Goal: Communication & Community: Answer question/provide support

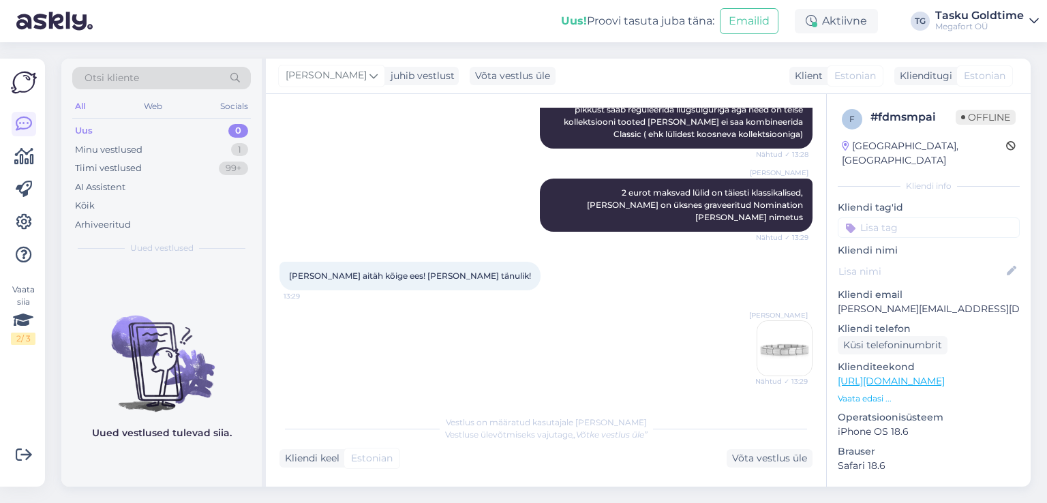
scroll to position [1858, 0]
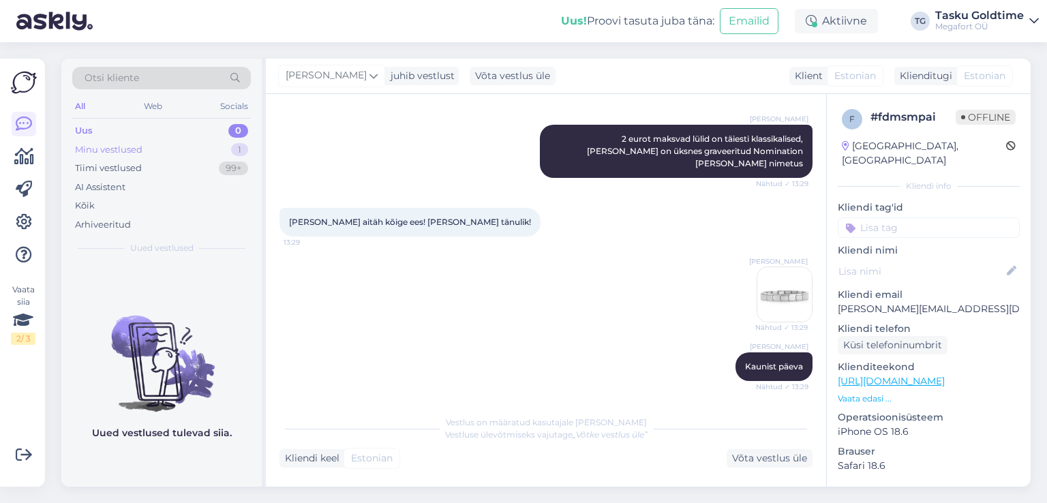
click at [106, 148] on div "Minu vestlused" at bounding box center [108, 150] width 67 height 14
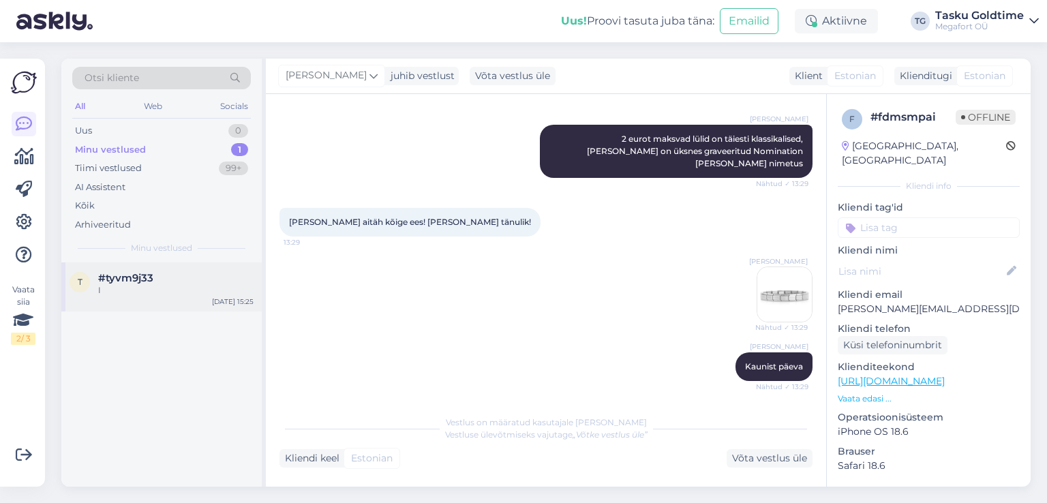
click at [127, 286] on div "I" at bounding box center [175, 290] width 155 height 12
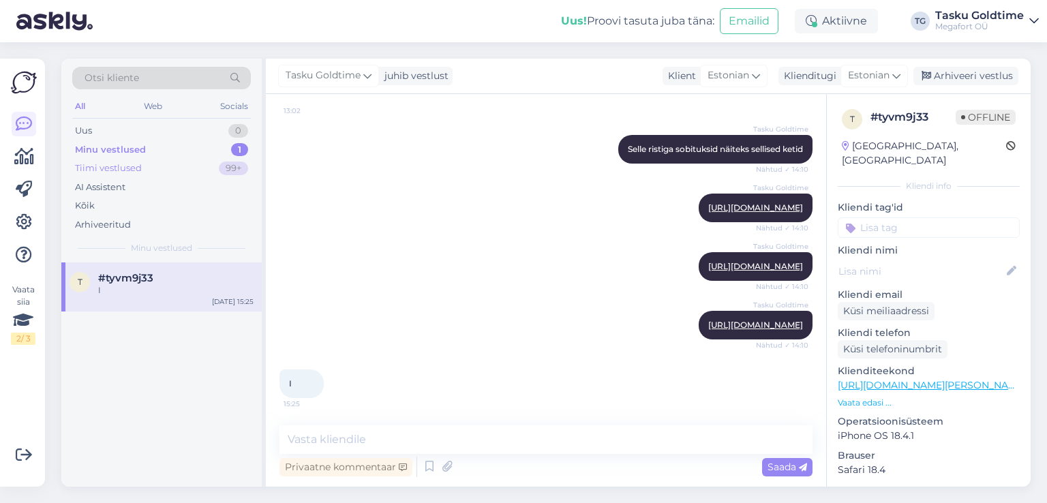
click at [106, 165] on div "Tiimi vestlused" at bounding box center [108, 168] width 67 height 14
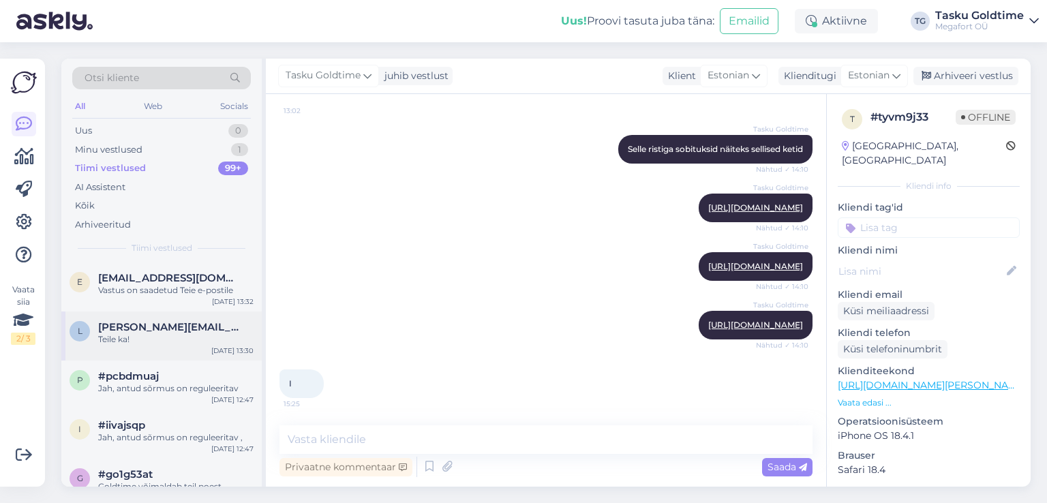
click at [136, 325] on span "[PERSON_NAME][EMAIL_ADDRESS][DOMAIN_NAME]" at bounding box center [169, 327] width 142 height 12
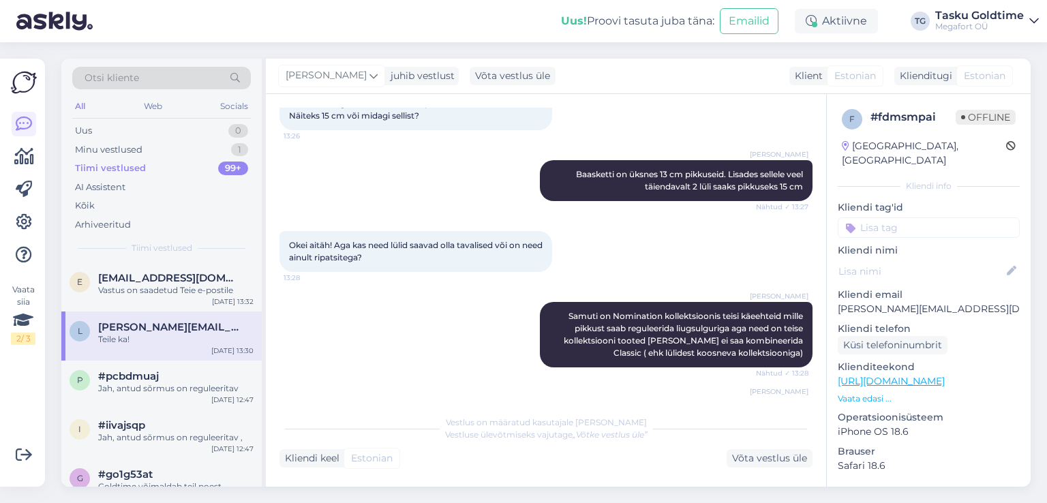
scroll to position [1858, 0]
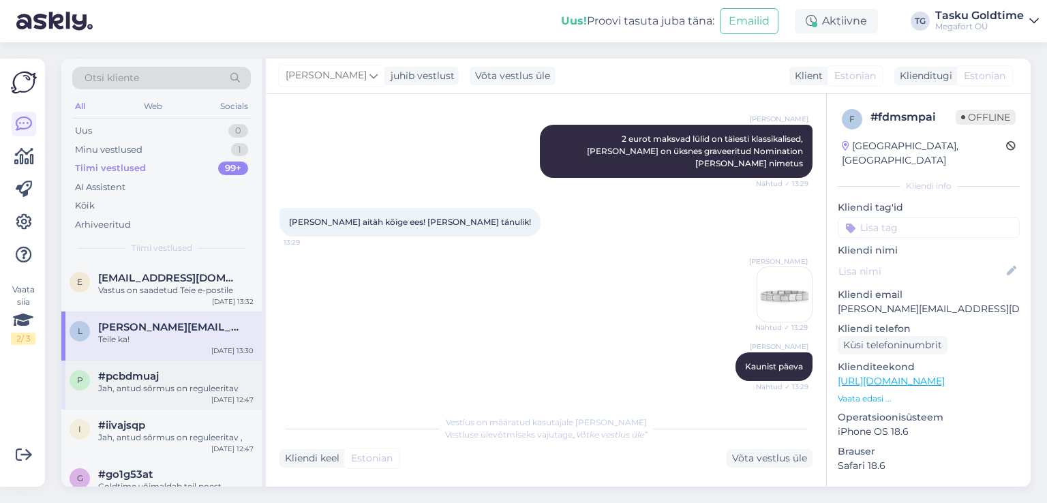
click at [149, 376] on span "#pcbdmuaj" at bounding box center [128, 376] width 61 height 12
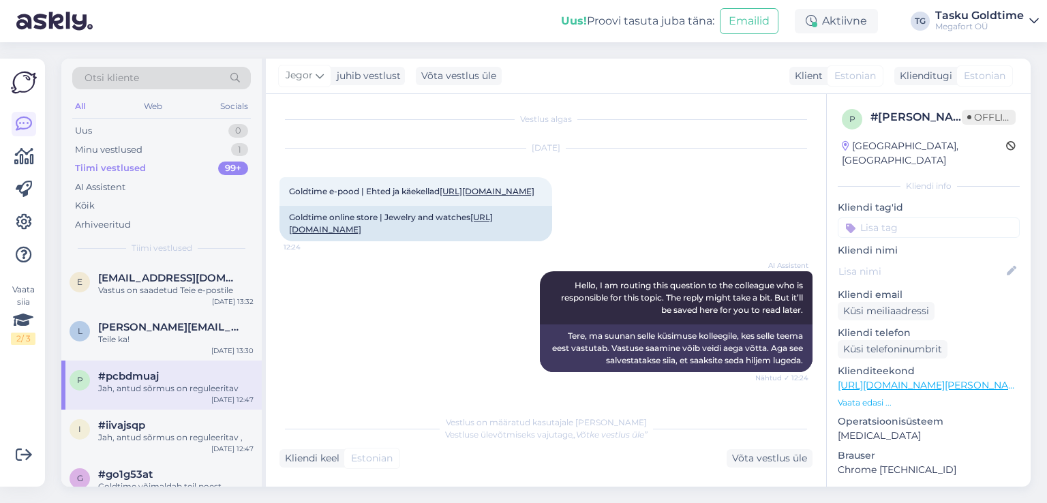
scroll to position [0, 0]
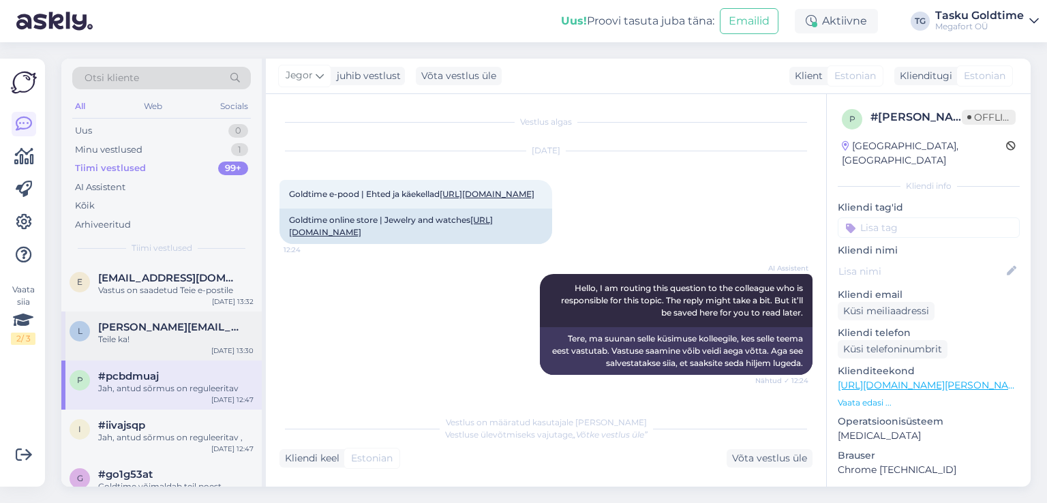
click at [142, 335] on div "Teile ka!" at bounding box center [175, 339] width 155 height 12
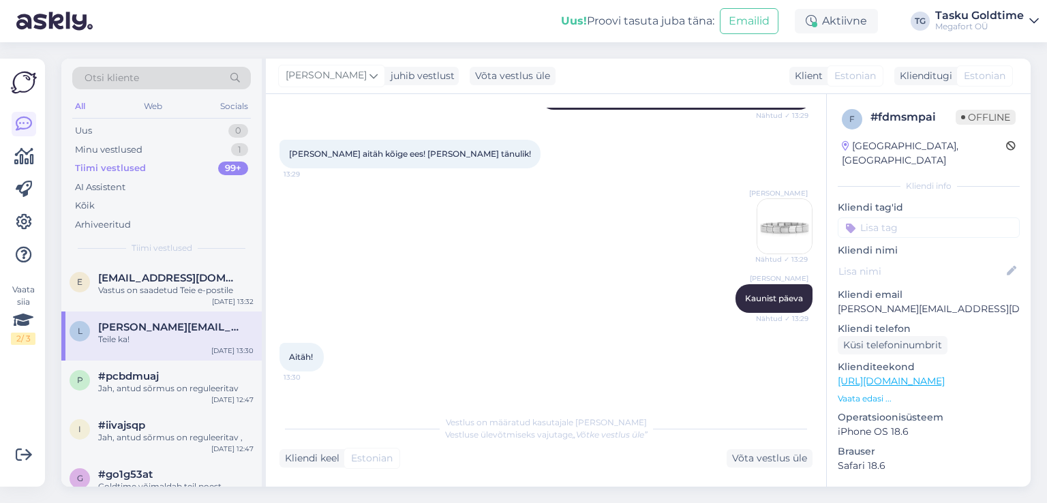
scroll to position [1654, 0]
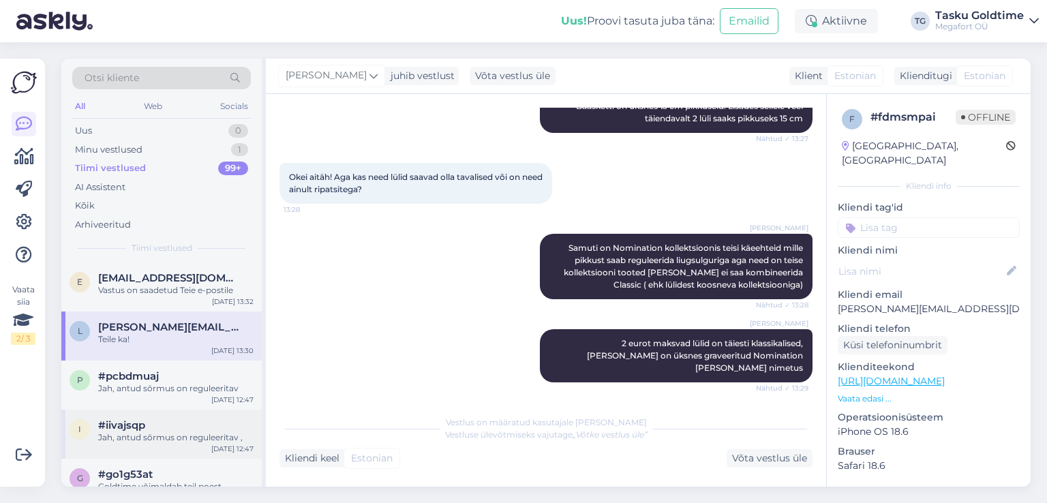
click at [142, 437] on div "Jah, antud sõrmus on reguleeritav ," at bounding box center [175, 437] width 155 height 12
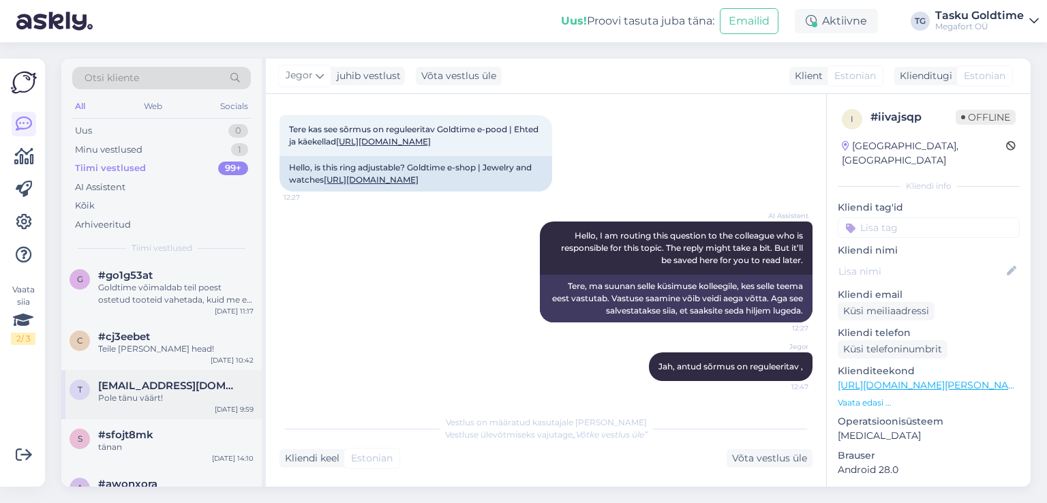
scroll to position [204, 0]
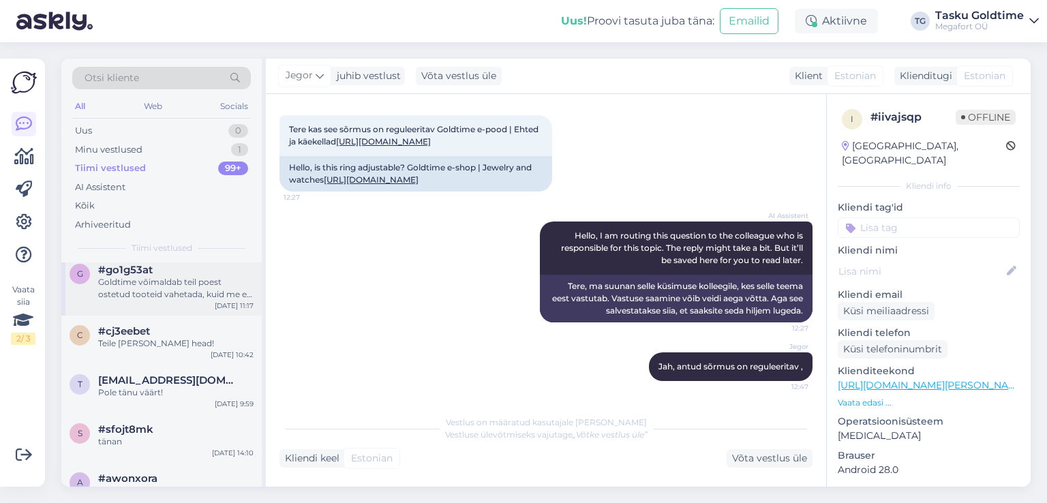
click at [170, 282] on div "Goldtime võimaldab teil poest ostetud tooteid vahetada, kuid me ei teosta raha …" at bounding box center [175, 288] width 155 height 25
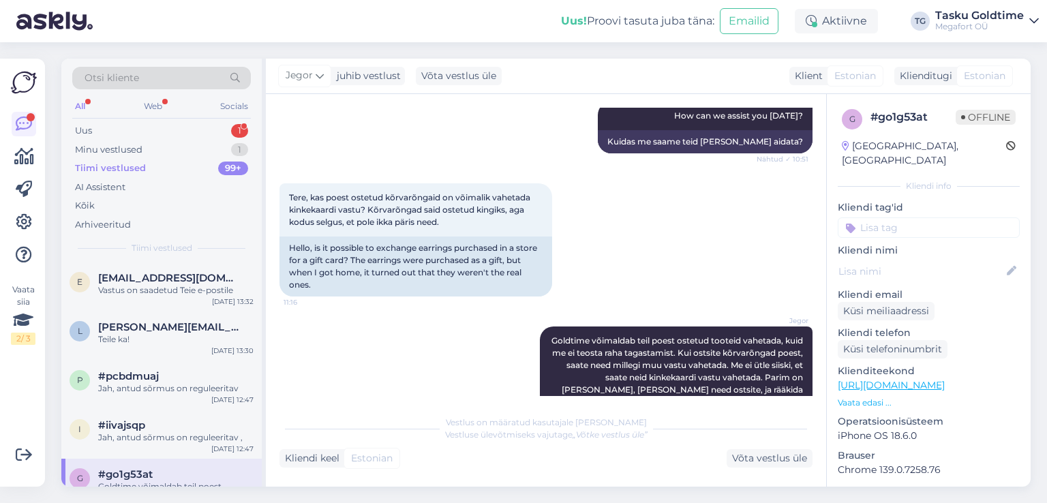
scroll to position [543, 0]
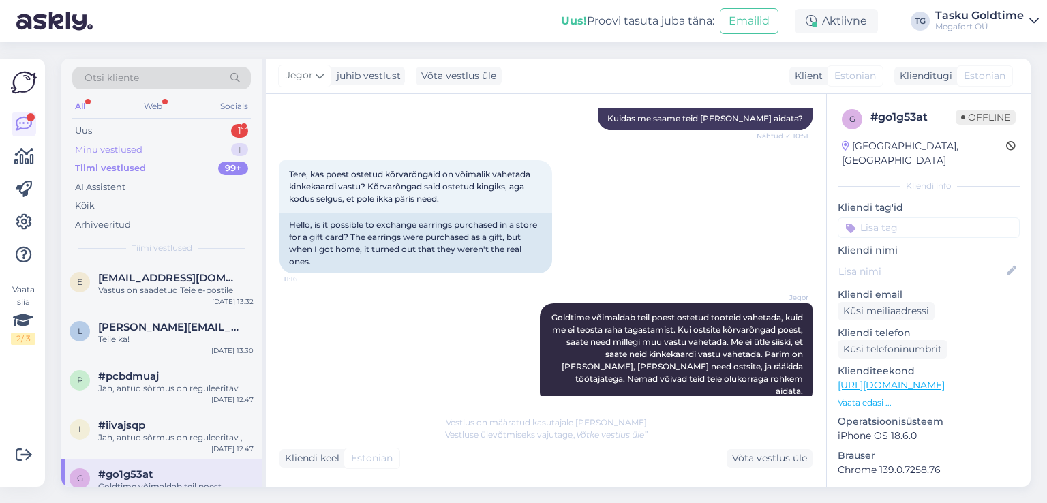
click at [114, 146] on div "Minu vestlused" at bounding box center [108, 150] width 67 height 14
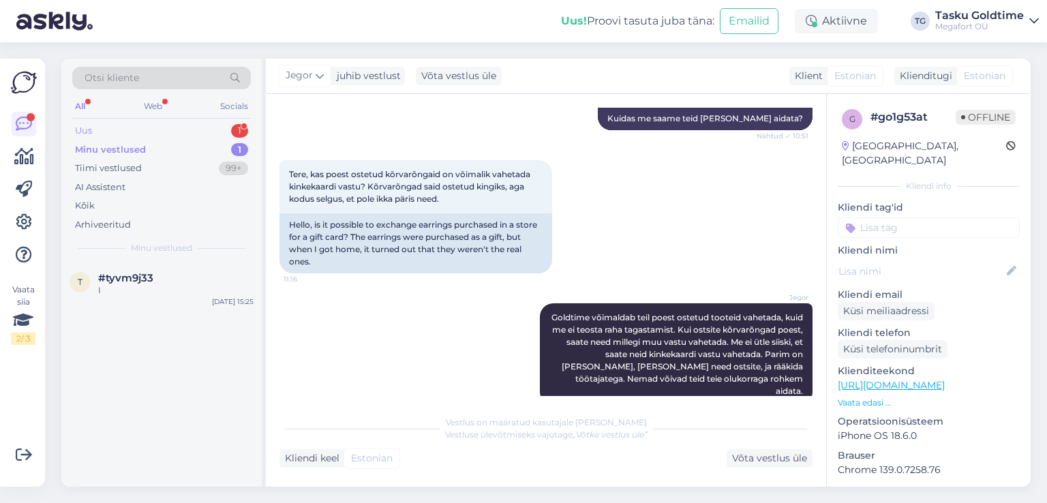
click at [127, 125] on div "Uus 1" at bounding box center [161, 130] width 179 height 19
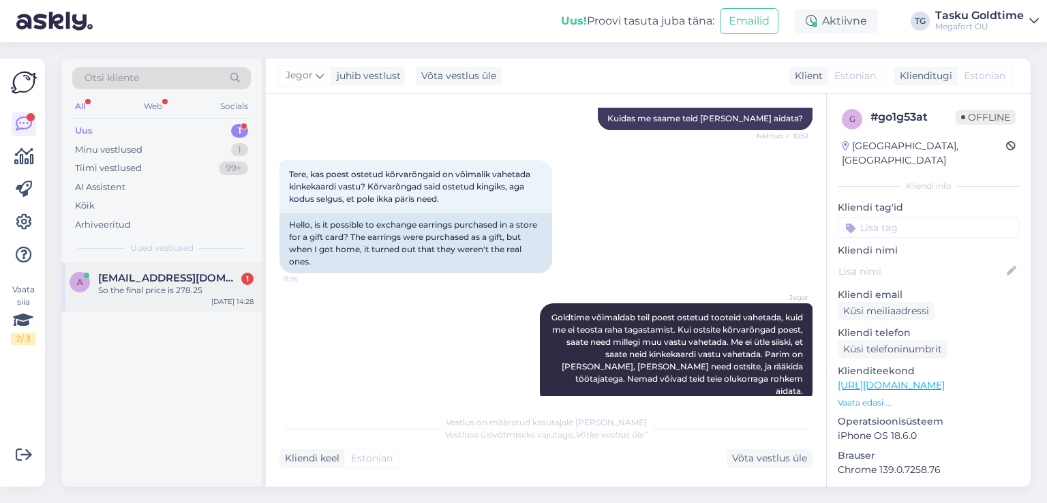
click at [161, 277] on span "[EMAIL_ADDRESS][DOMAIN_NAME]" at bounding box center [169, 278] width 142 height 12
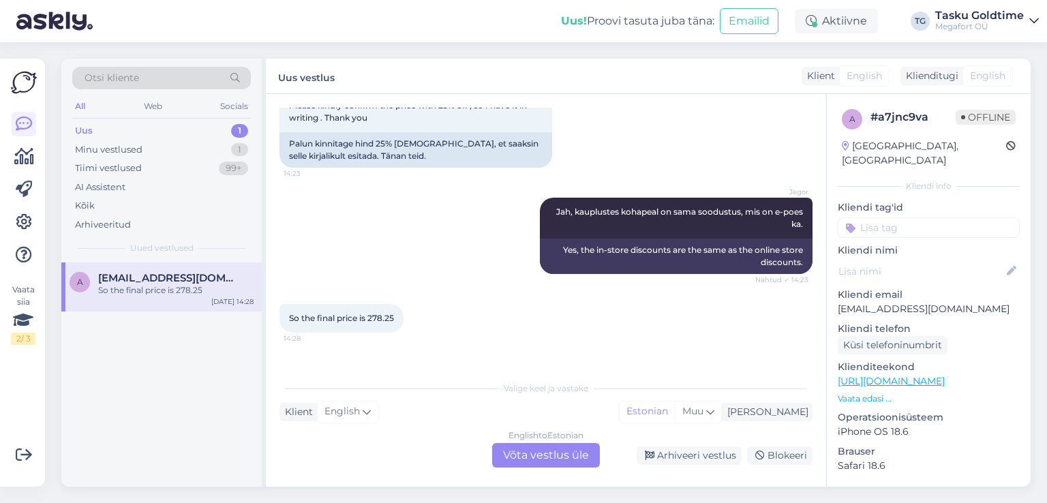
scroll to position [2905, 0]
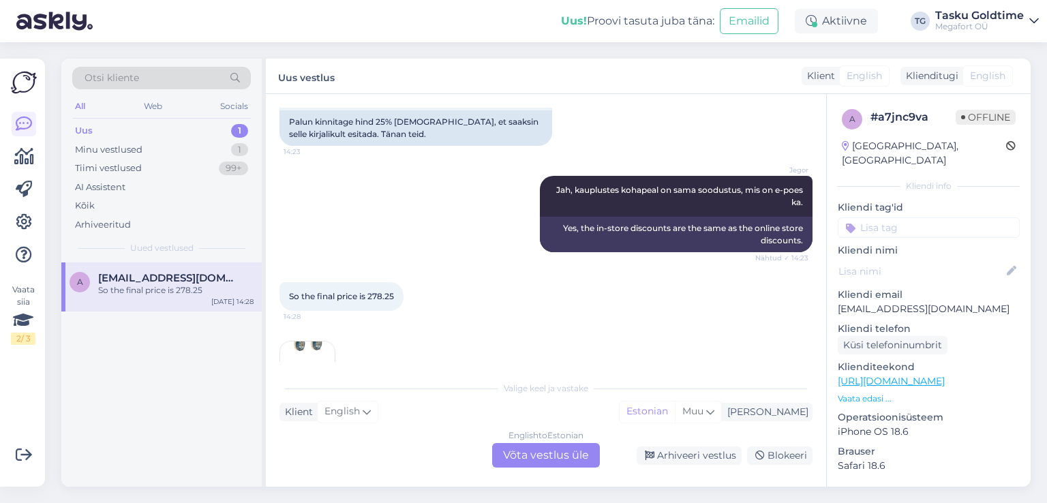
click at [301, 341] on img at bounding box center [307, 368] width 55 height 55
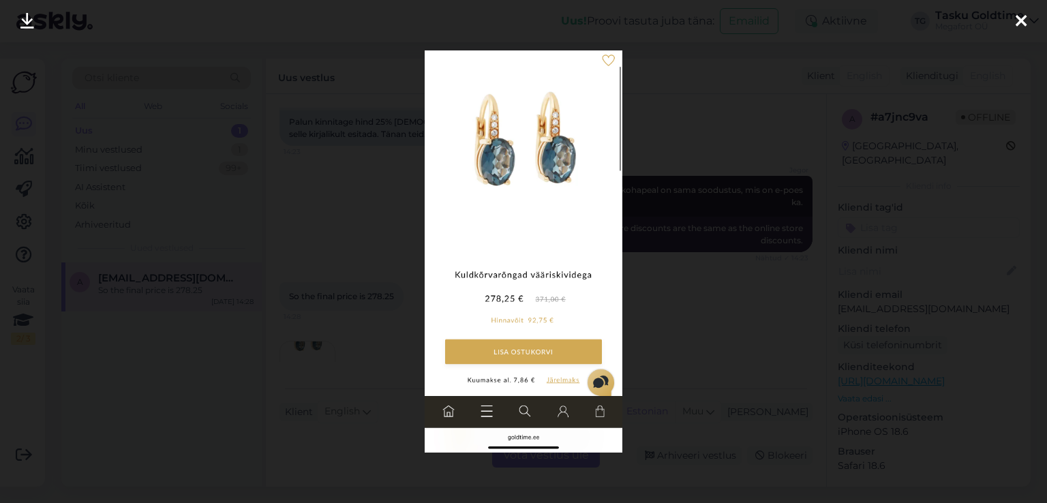
click at [1021, 17] on icon at bounding box center [1020, 22] width 11 height 18
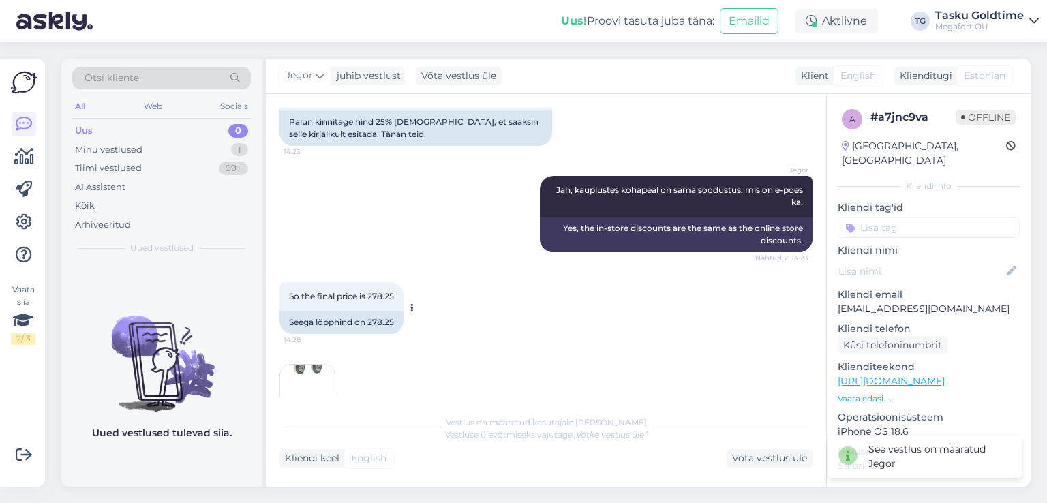
scroll to position [2894, 0]
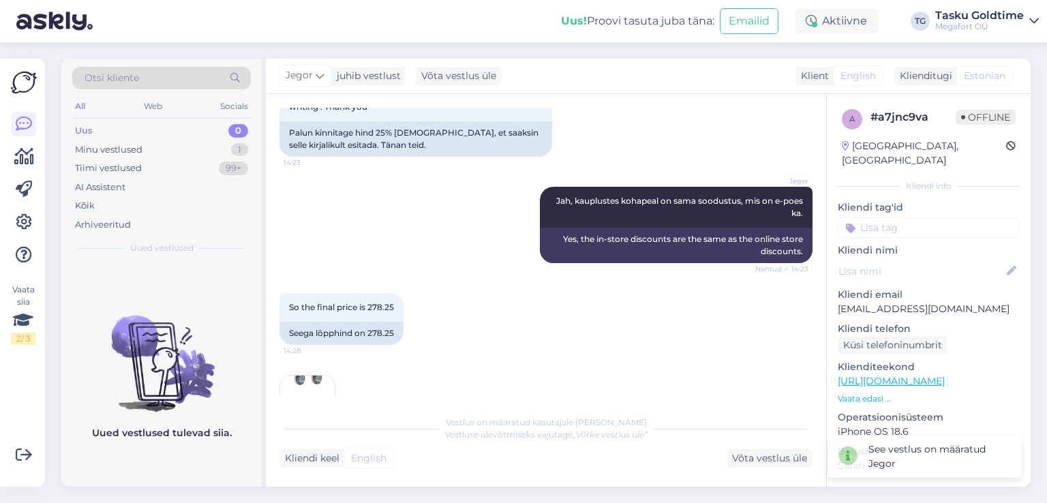
click at [313, 375] on img at bounding box center [307, 402] width 55 height 55
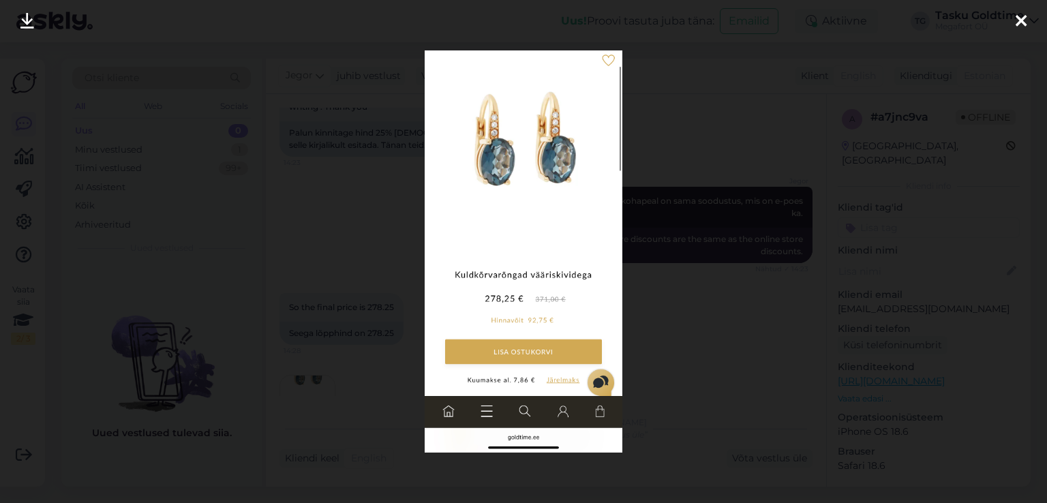
click at [1026, 21] on div at bounding box center [1020, 21] width 27 height 43
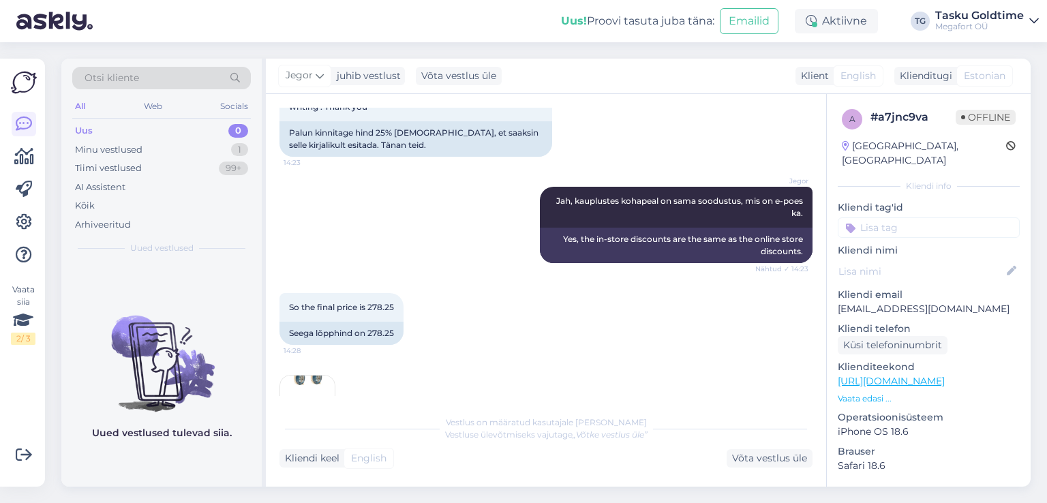
click at [308, 375] on img at bounding box center [307, 402] width 55 height 55
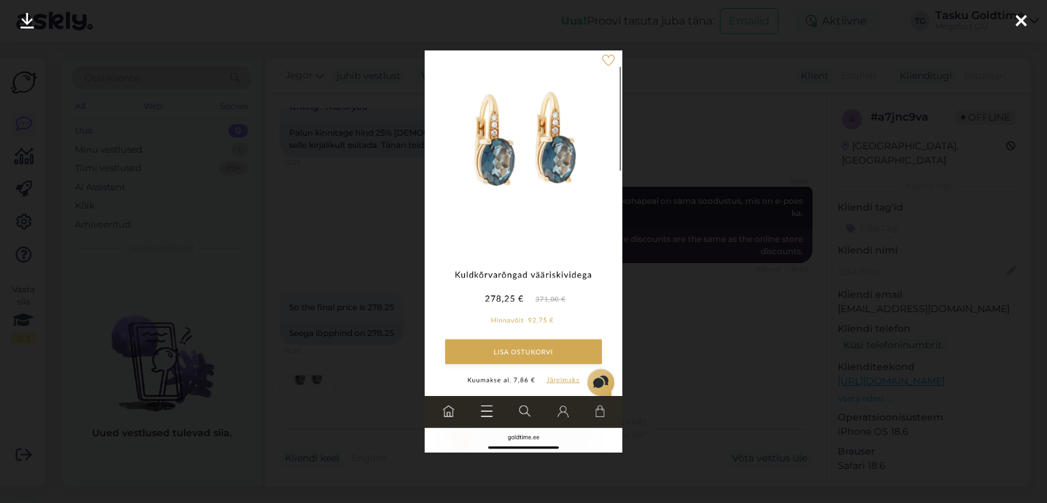
click at [1017, 16] on icon at bounding box center [1020, 22] width 11 height 18
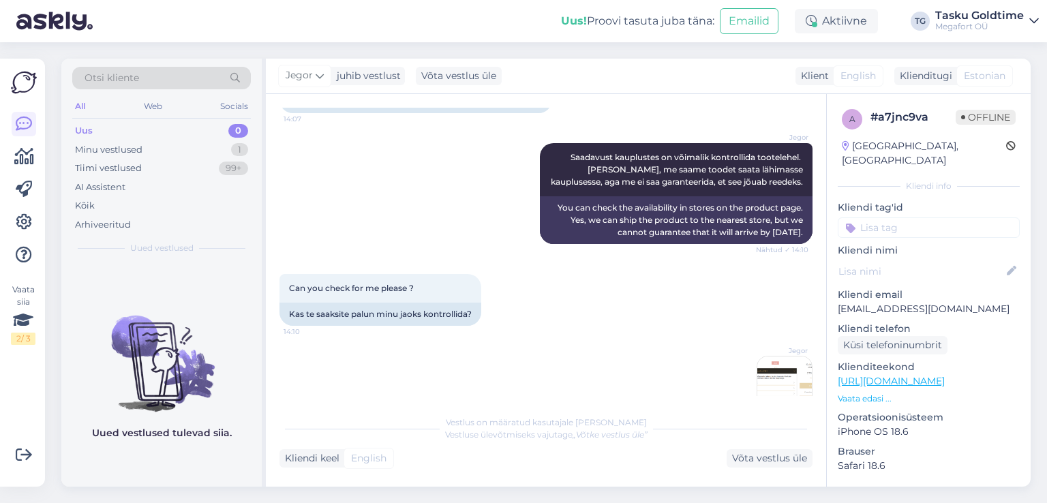
scroll to position [818, 0]
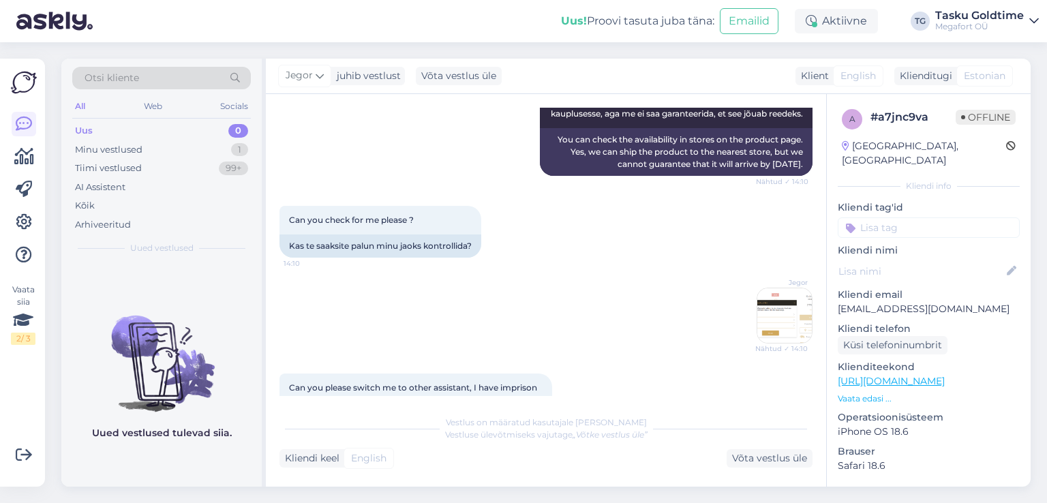
click at [766, 306] on img at bounding box center [784, 315] width 55 height 55
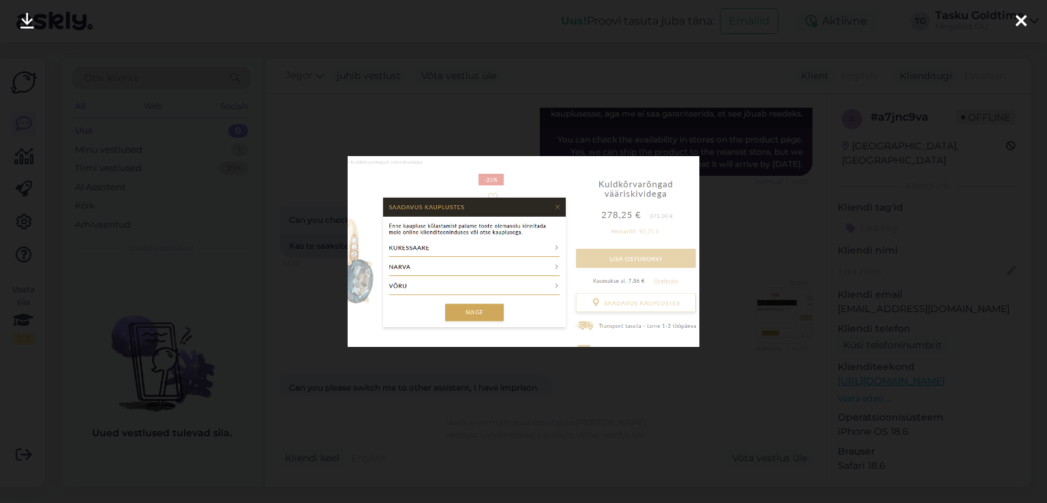
click at [754, 307] on div at bounding box center [523, 251] width 1047 height 503
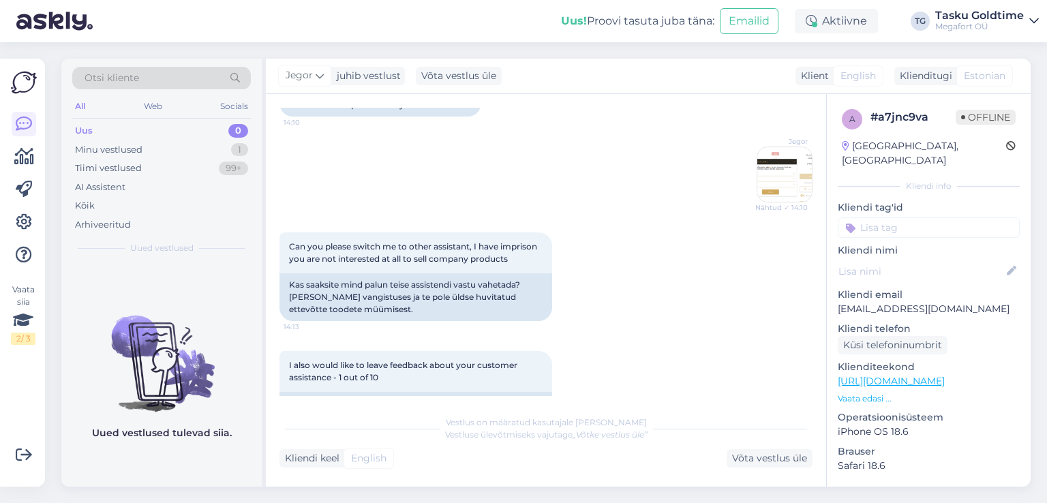
scroll to position [886, 0]
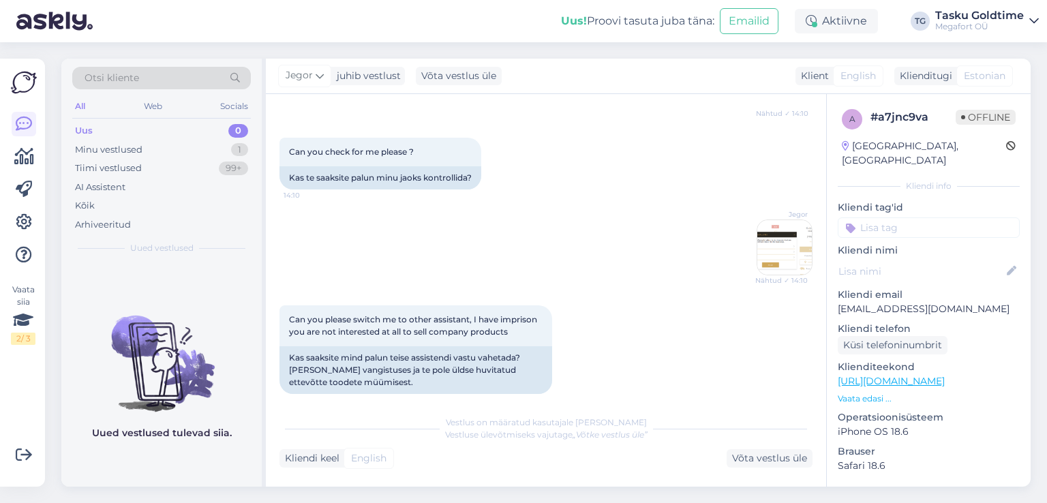
click at [782, 220] on img at bounding box center [784, 247] width 55 height 55
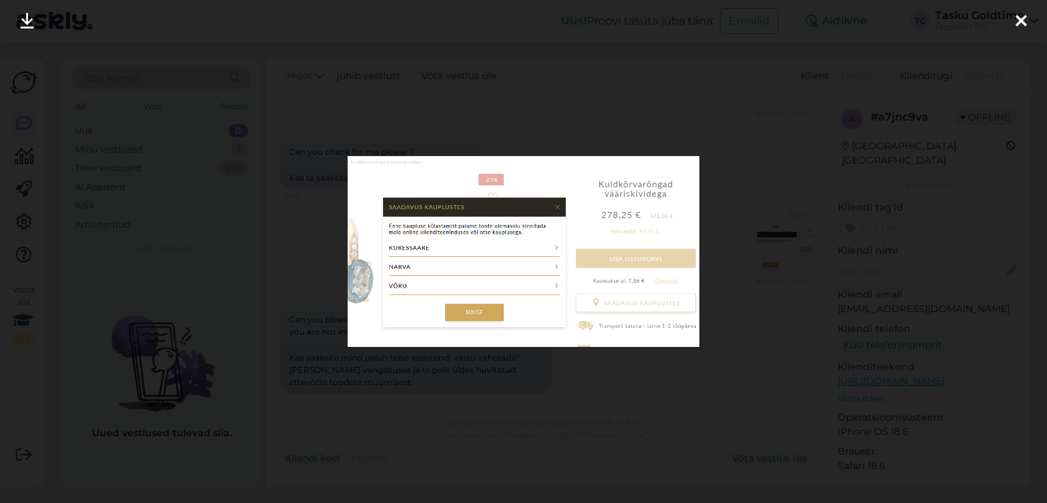
click at [752, 271] on div at bounding box center [523, 251] width 1047 height 503
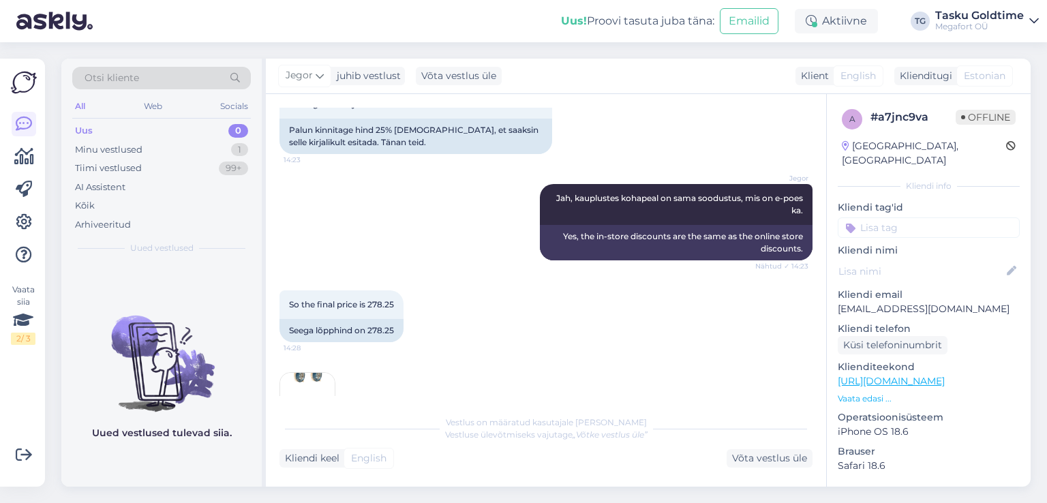
scroll to position [2930, 0]
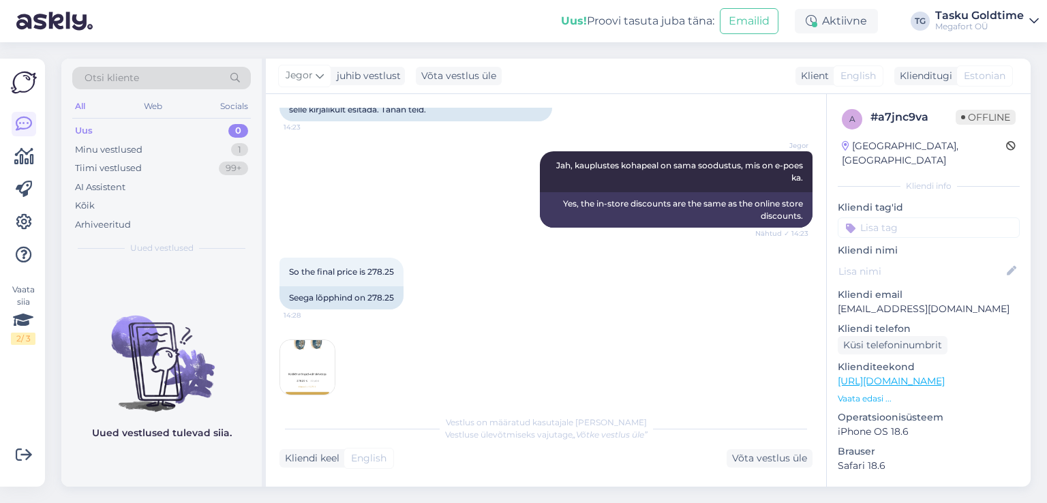
click at [310, 340] on img at bounding box center [307, 367] width 55 height 55
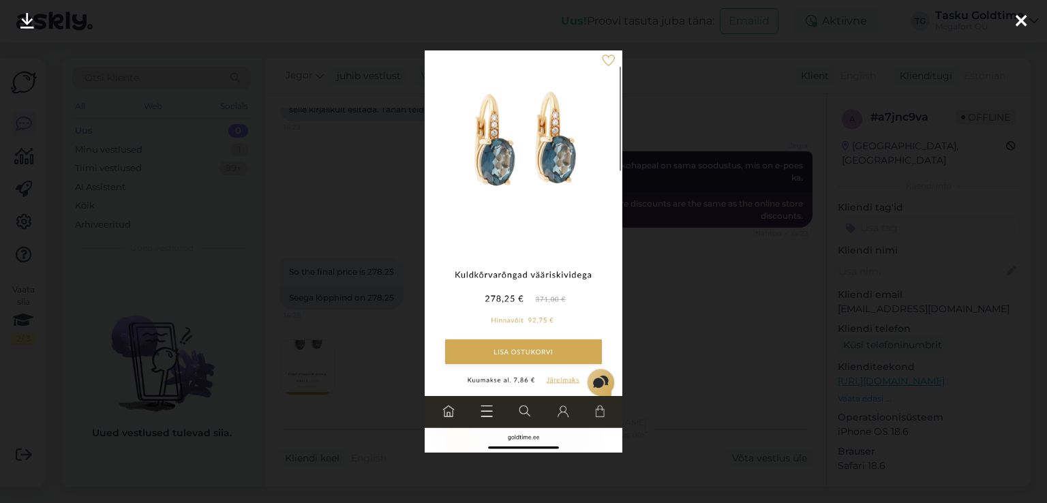
click at [361, 315] on div at bounding box center [523, 251] width 1047 height 503
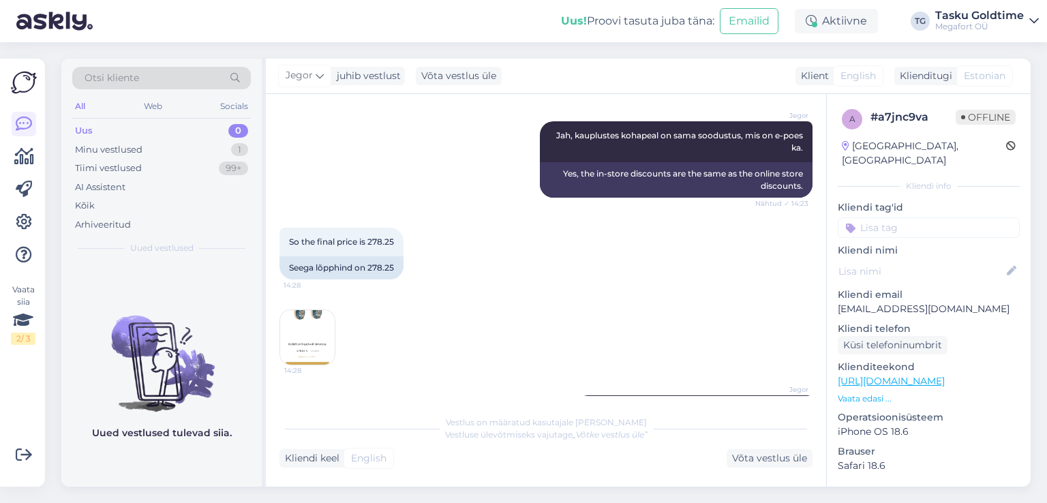
scroll to position [2976, 0]
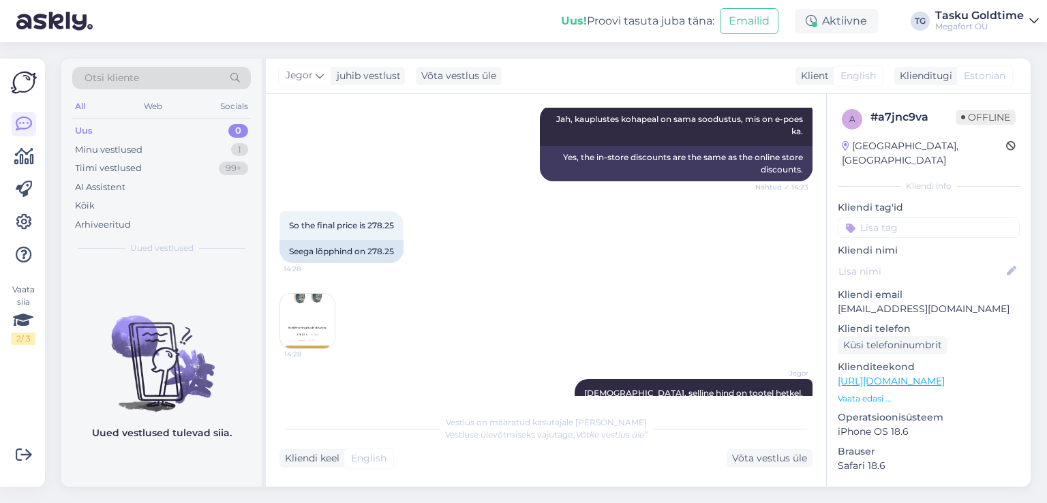
click at [316, 294] on img at bounding box center [307, 321] width 55 height 55
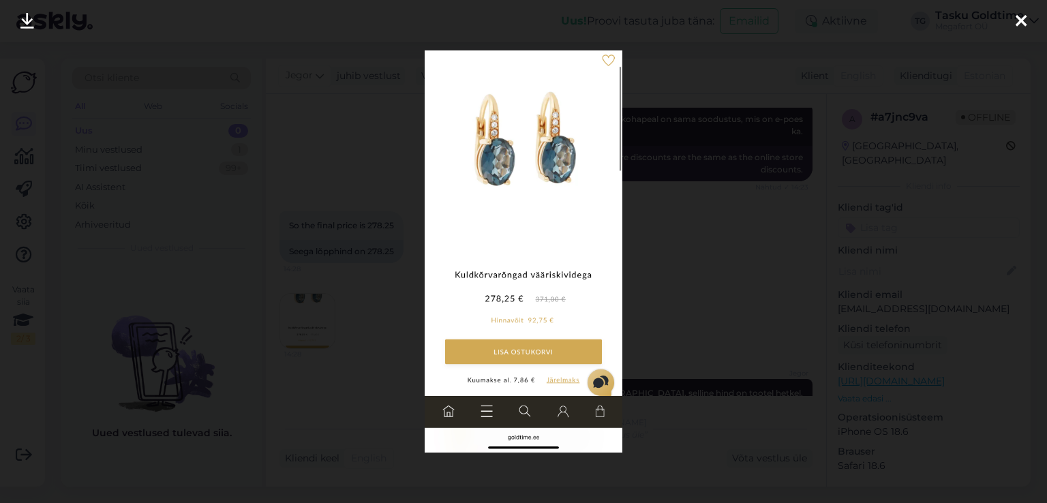
click at [326, 273] on div at bounding box center [523, 251] width 1047 height 503
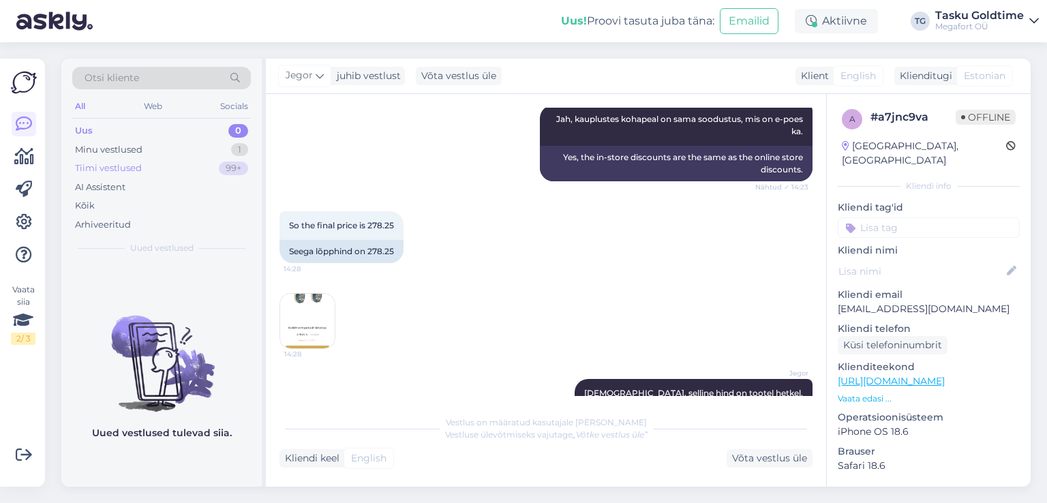
drag, startPoint x: 210, startPoint y: 167, endPoint x: 242, endPoint y: 276, distance: 113.6
click at [210, 167] on div "Tiimi vestlused 99+" at bounding box center [161, 168] width 179 height 19
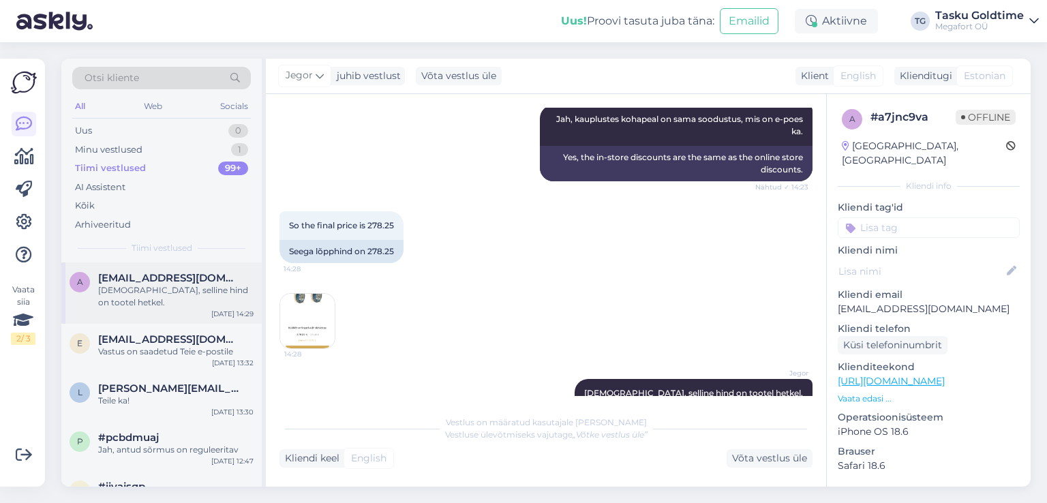
click at [223, 284] on div "[DEMOGRAPHIC_DATA], selline hind on tootel hetkel." at bounding box center [175, 296] width 155 height 25
click at [169, 345] on div "Vastus on saadetud Teie e-postile" at bounding box center [175, 351] width 155 height 12
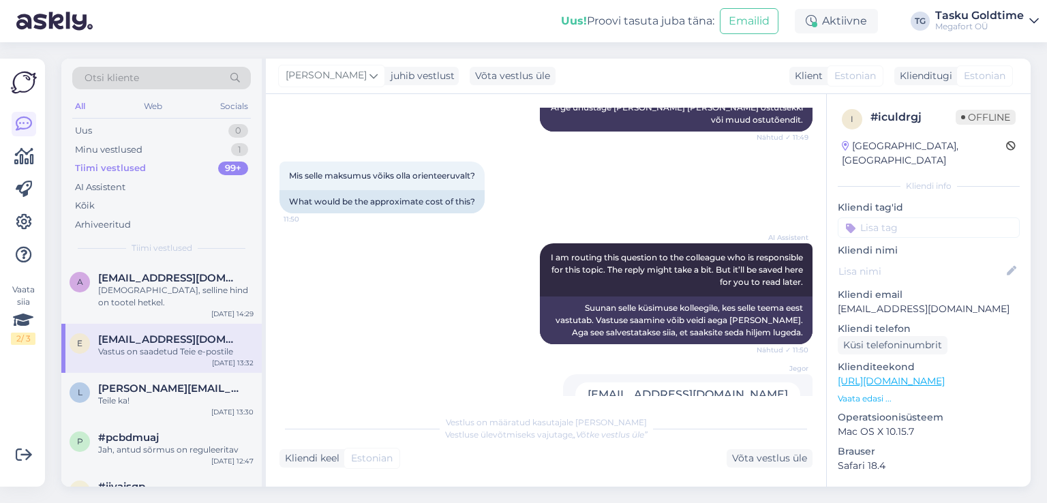
scroll to position [409, 0]
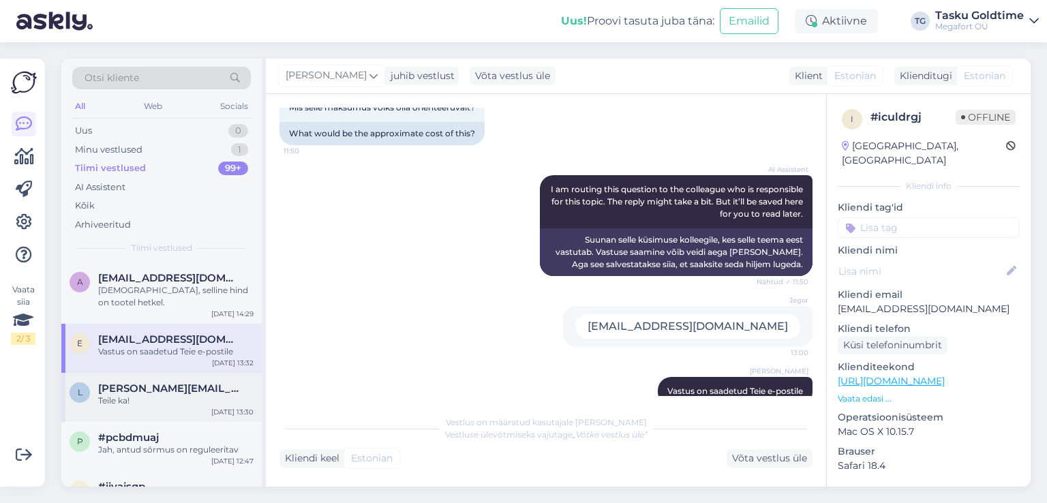
click at [243, 382] on div "[PERSON_NAME][EMAIL_ADDRESS][DOMAIN_NAME]" at bounding box center [175, 388] width 155 height 12
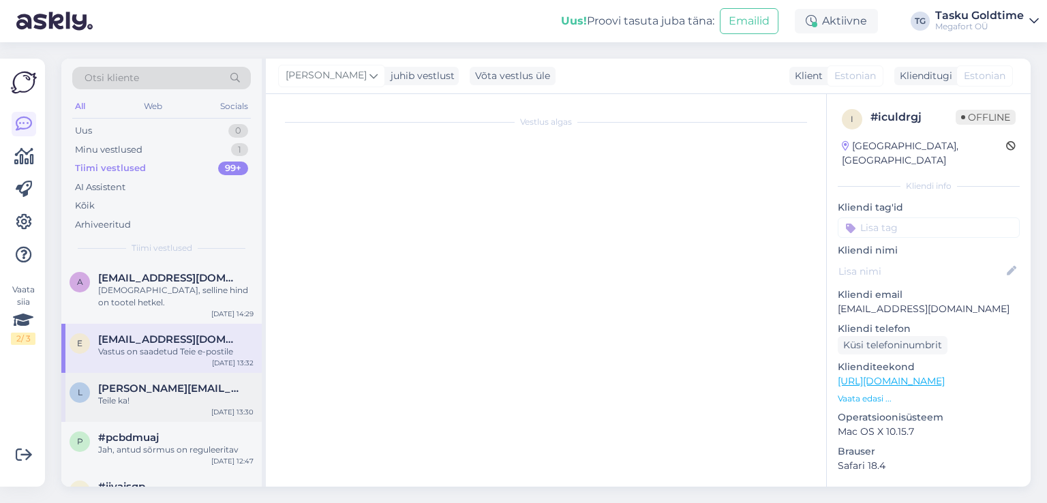
scroll to position [1926, 0]
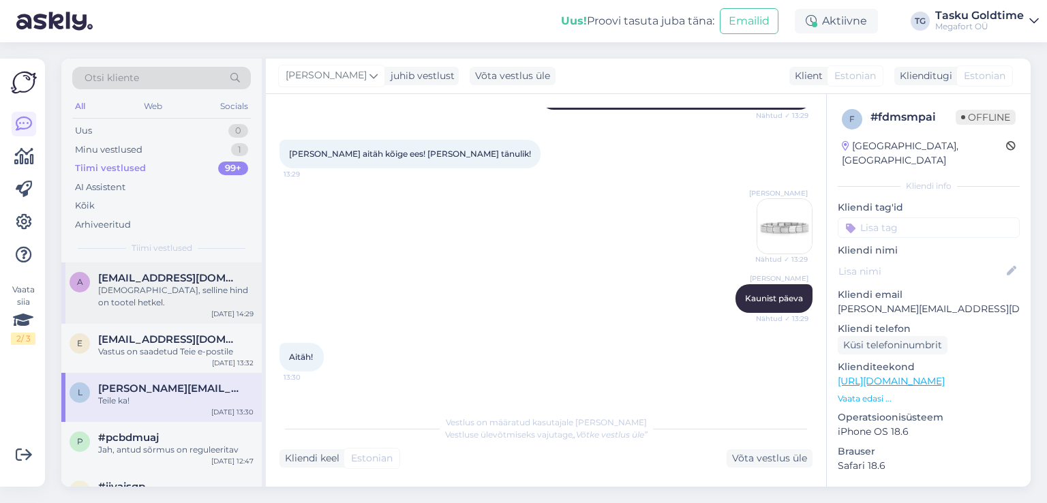
click at [218, 287] on div "[DEMOGRAPHIC_DATA], selline hind on tootel hetkel." at bounding box center [175, 296] width 155 height 25
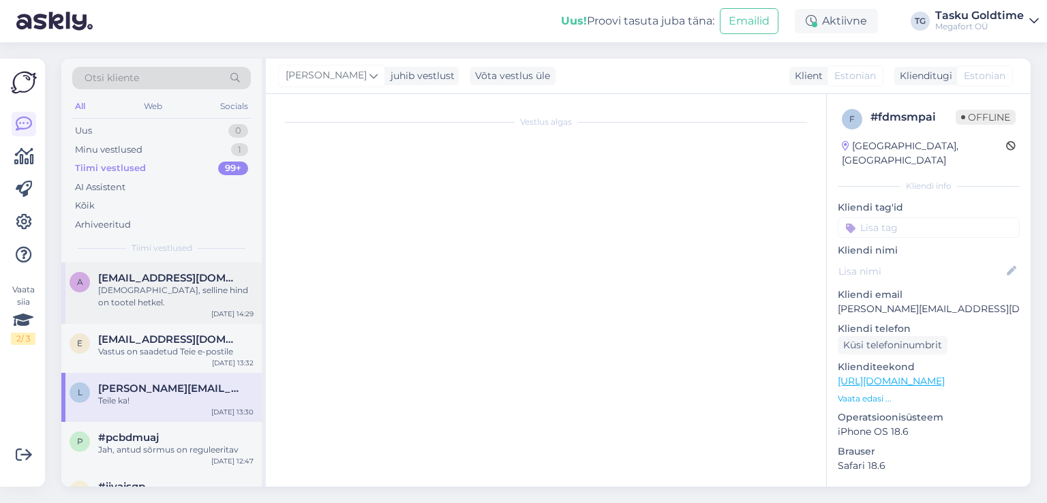
scroll to position [2976, 0]
